Goal: Navigation & Orientation: Find specific page/section

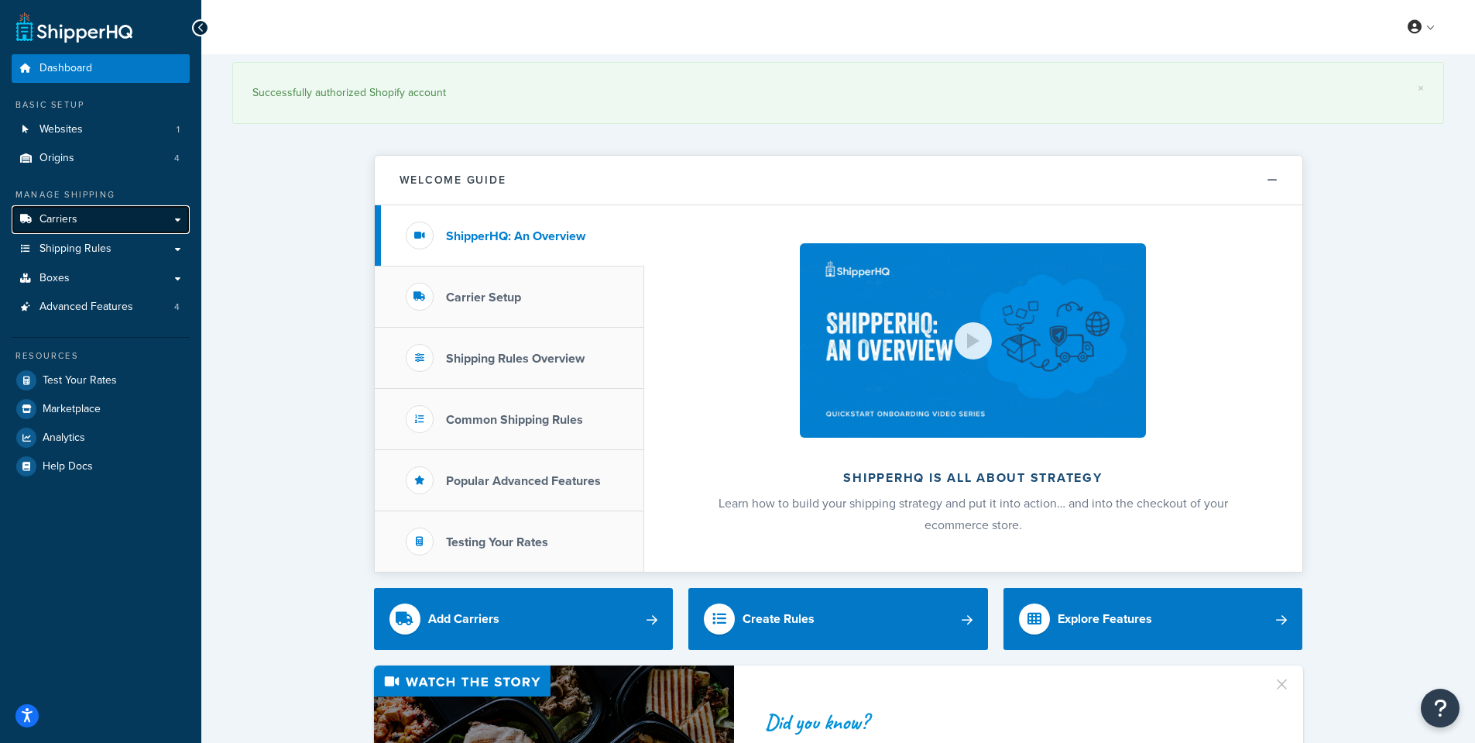
click at [71, 216] on span "Carriers" at bounding box center [58, 219] width 38 height 13
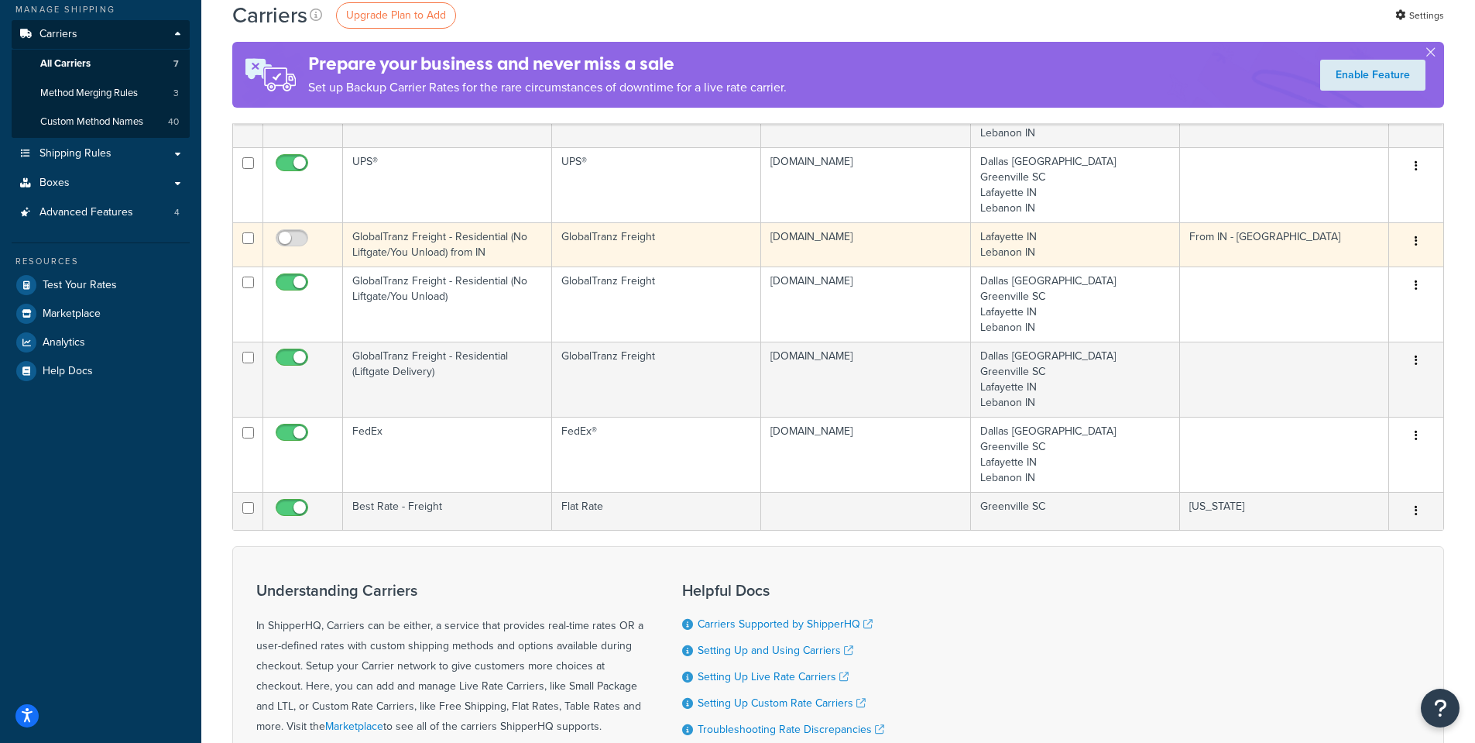
scroll to position [186, 0]
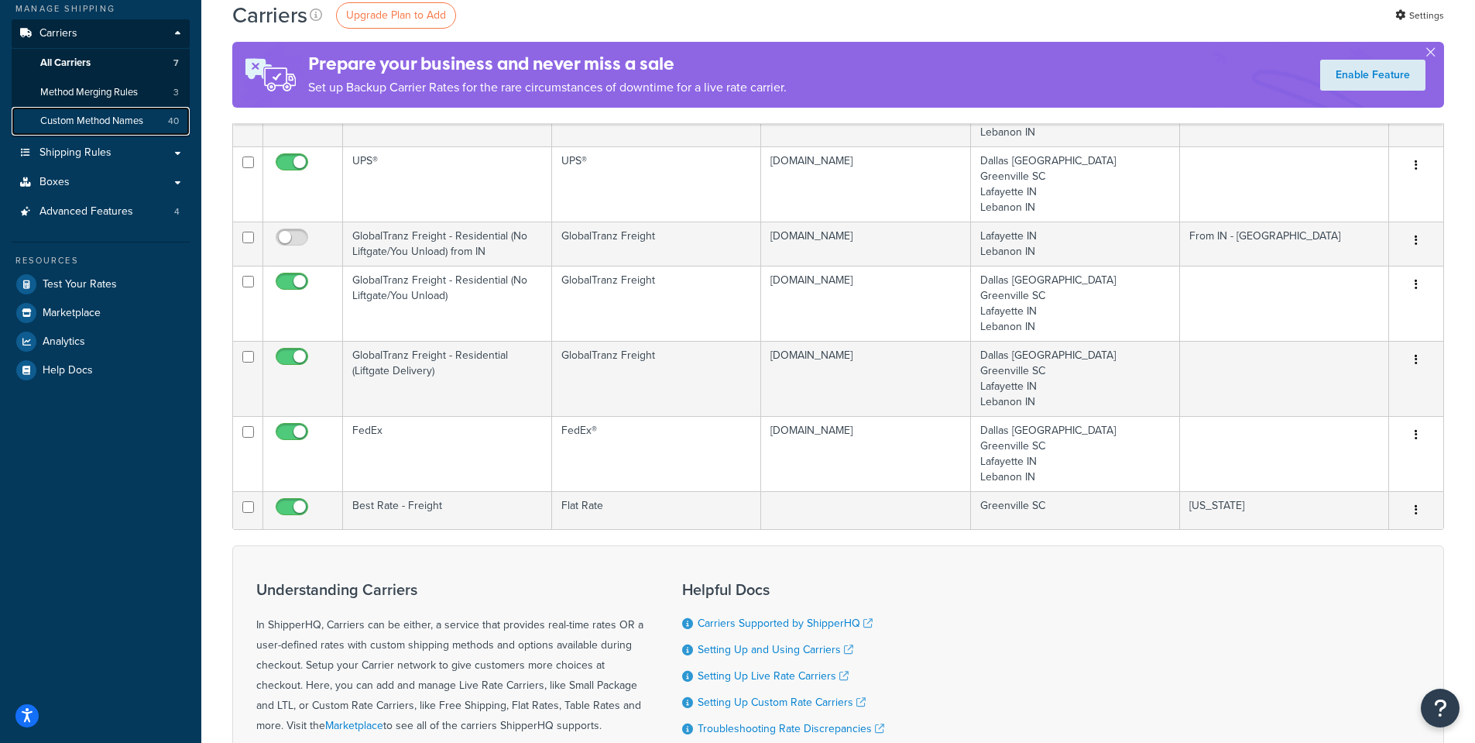
click at [91, 115] on span "Custom Method Names" at bounding box center [91, 121] width 103 height 13
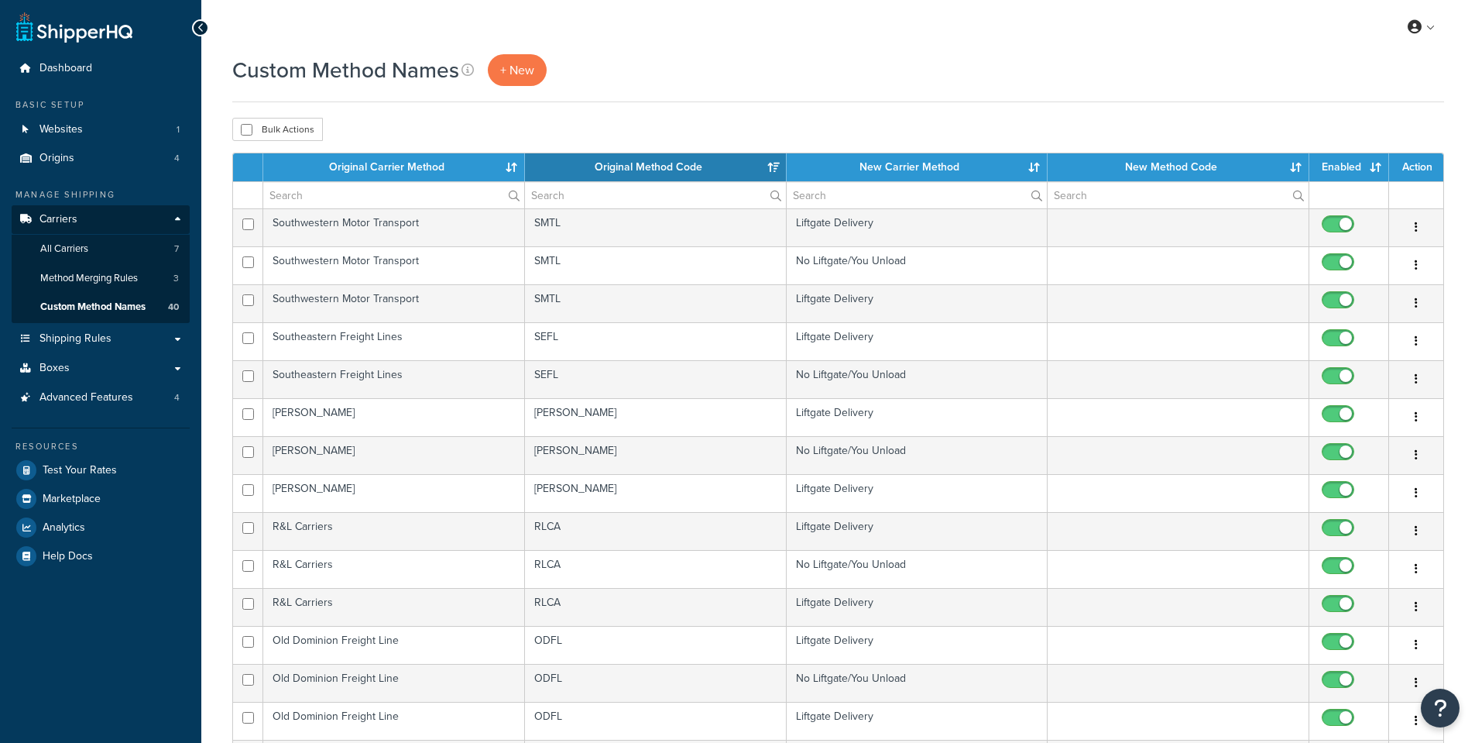
select select "15"
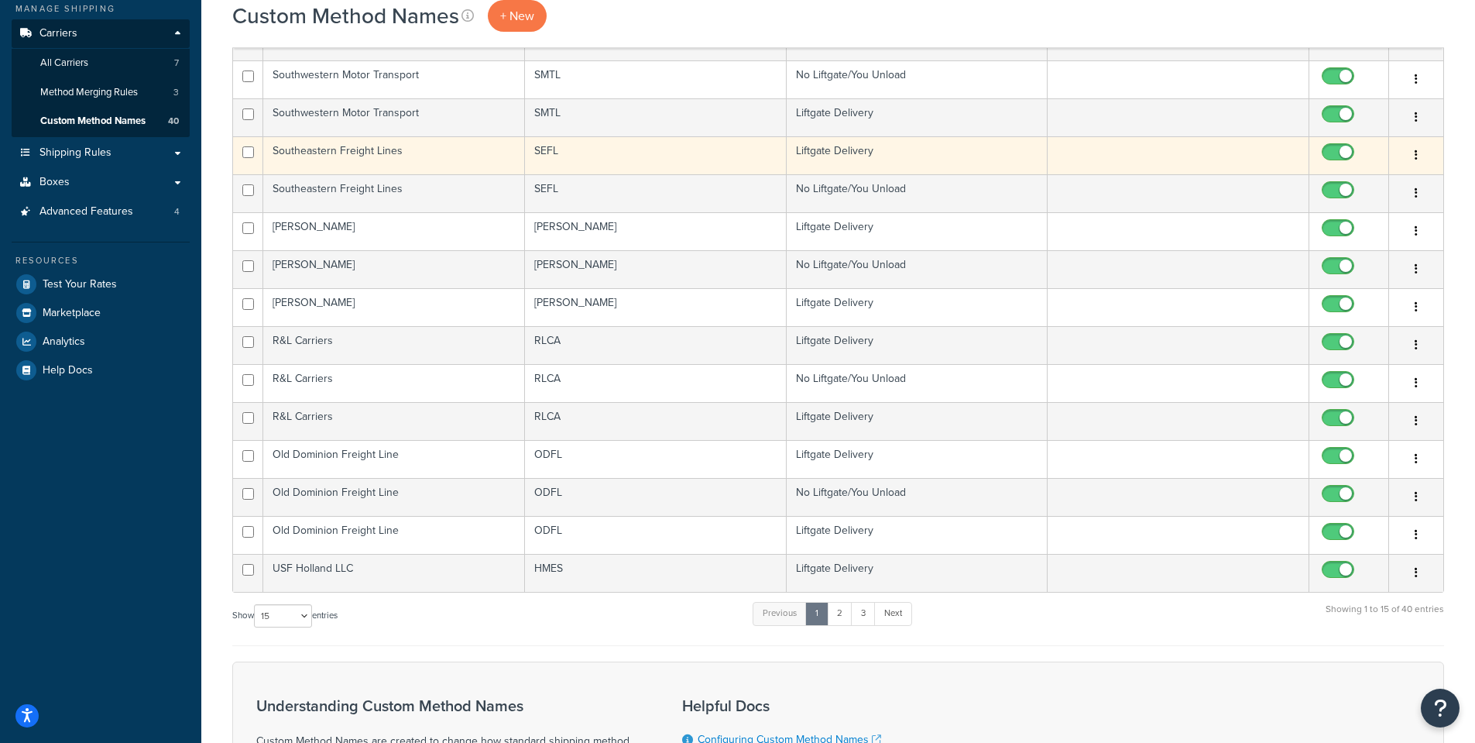
scroll to position [279, 0]
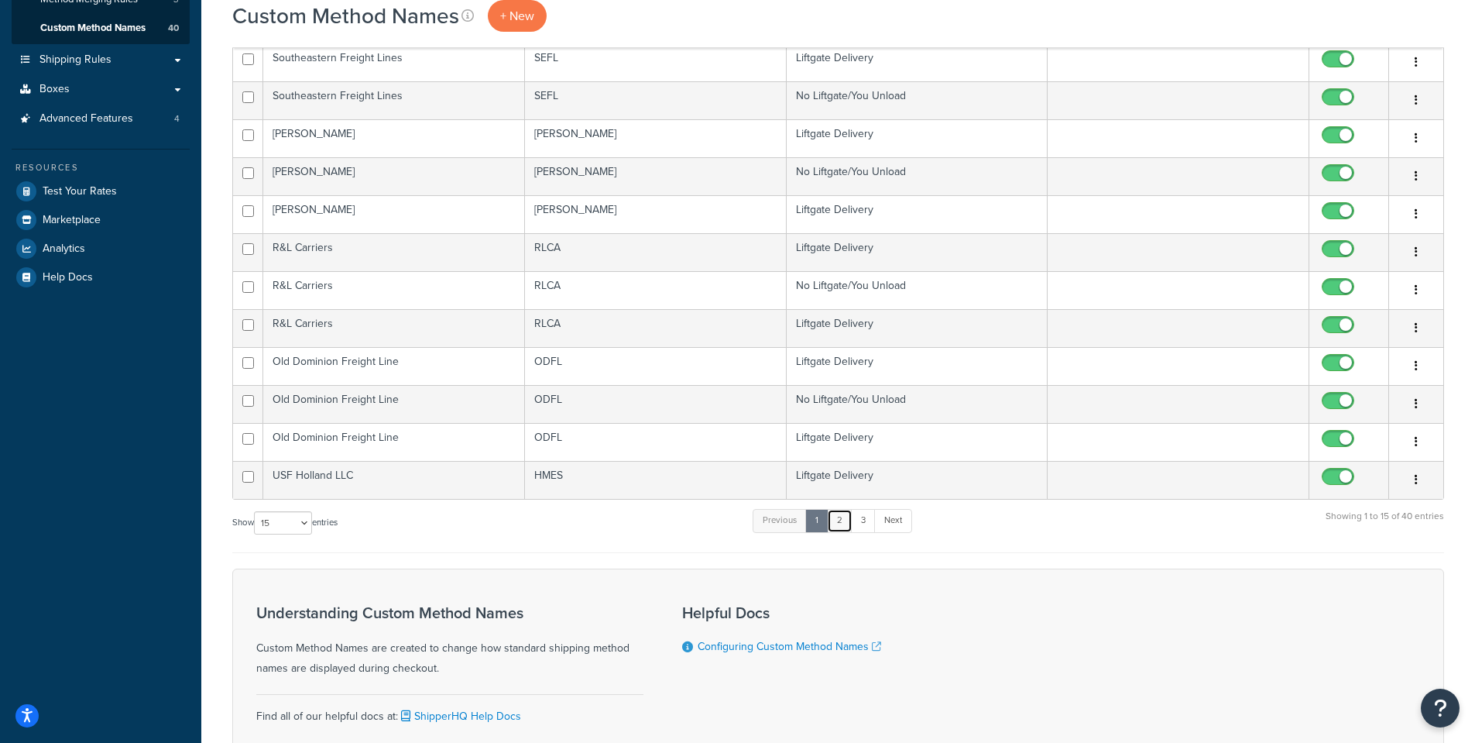
click at [846, 519] on link "2" at bounding box center [840, 520] width 26 height 23
click at [862, 520] on link "3" at bounding box center [859, 520] width 25 height 23
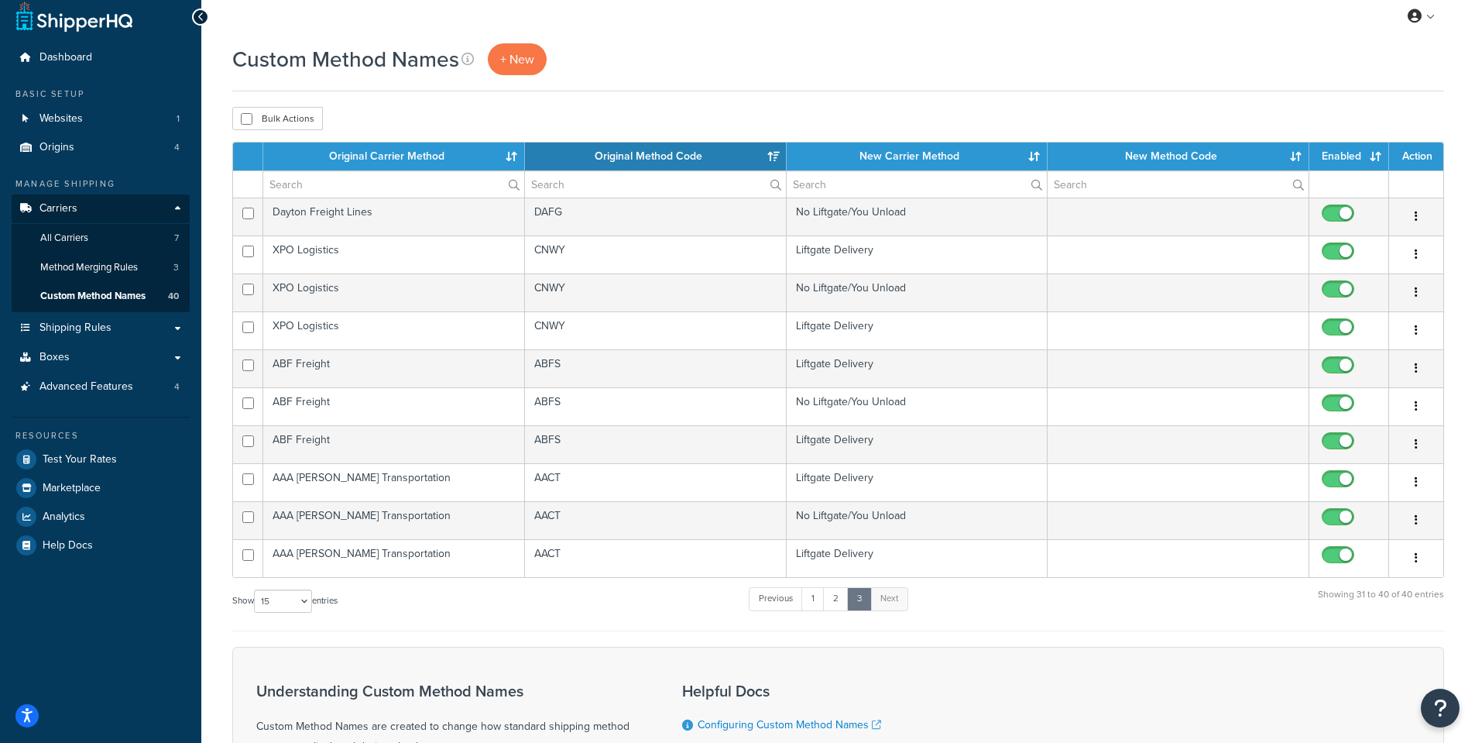
scroll to position [0, 0]
